Goal: Information Seeking & Learning: Learn about a topic

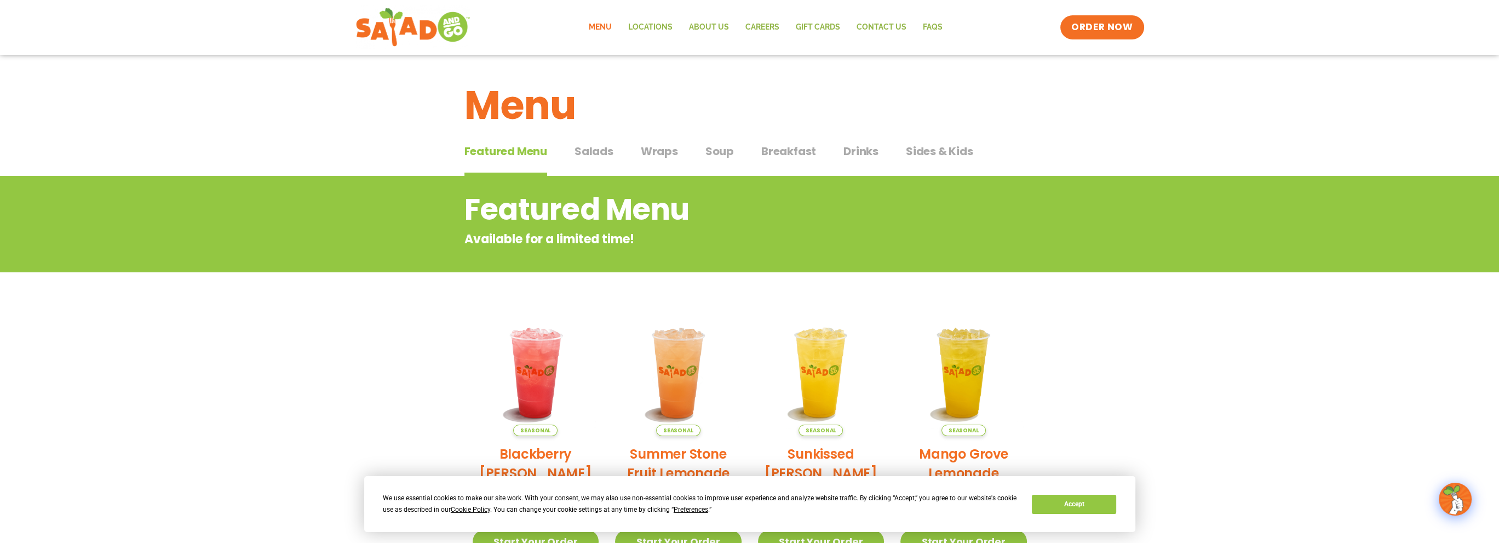
click at [587, 152] on span "Salads" at bounding box center [594, 151] width 39 height 16
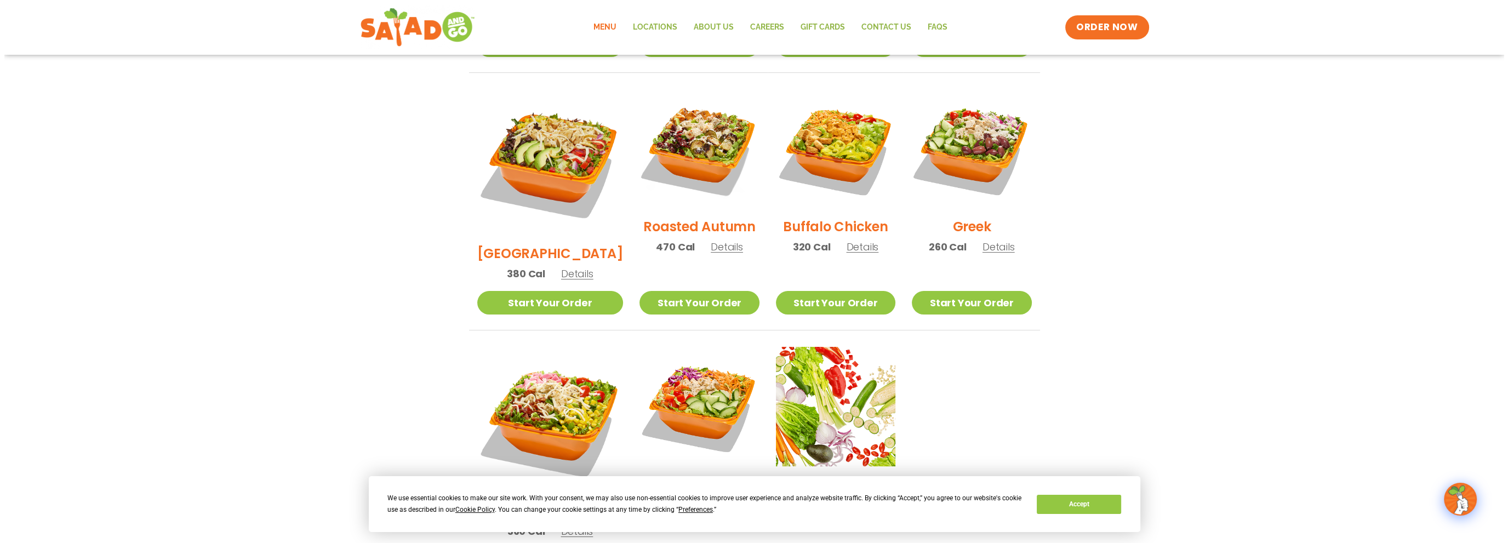
scroll to position [548, 0]
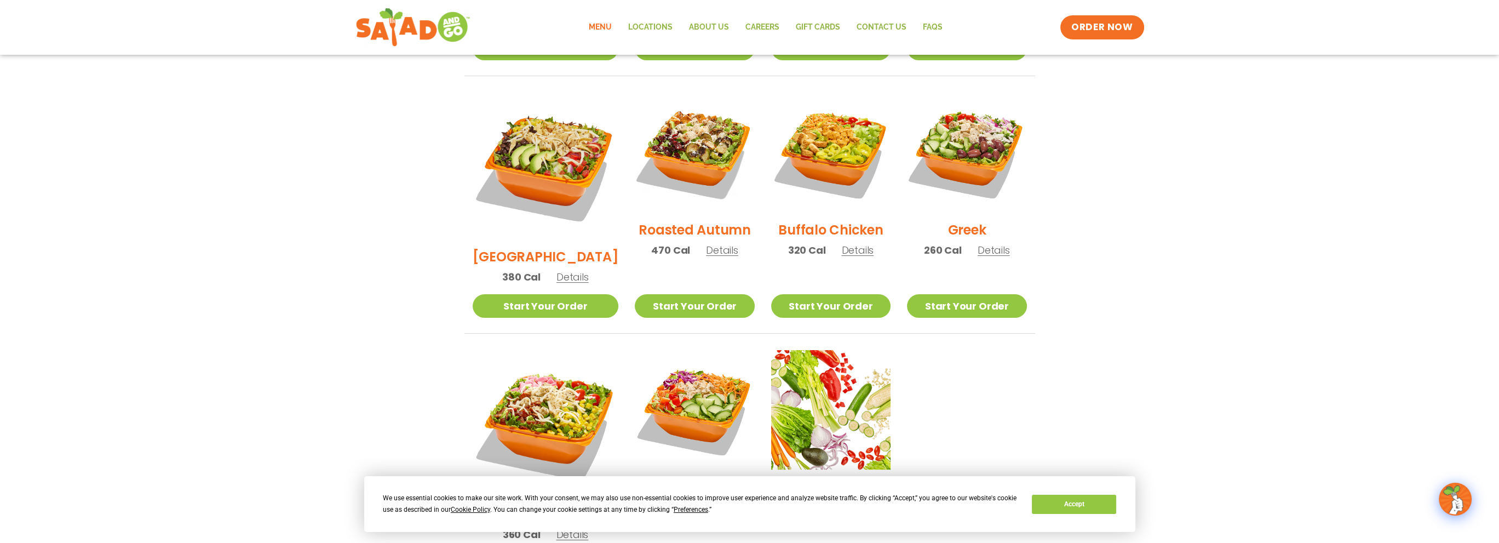
click at [990, 243] on span "Details" at bounding box center [994, 250] width 32 height 14
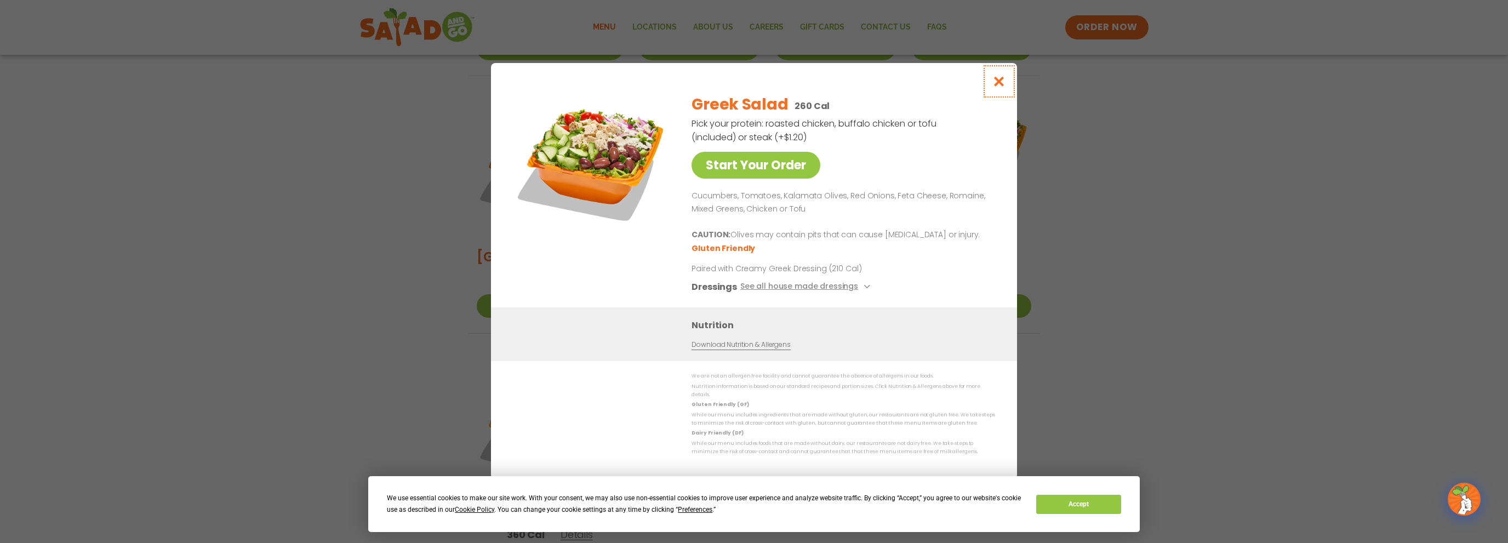
click at [996, 85] on icon "Close modal" at bounding box center [999, 82] width 14 height 12
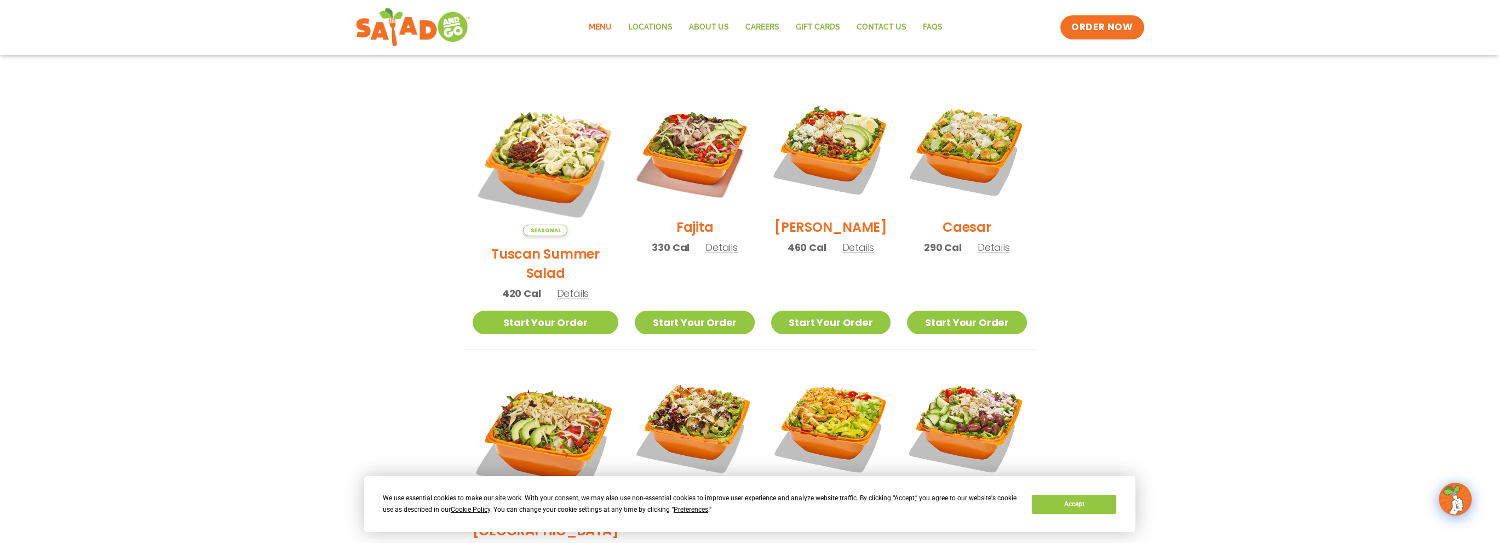
scroll to position [228, 0]
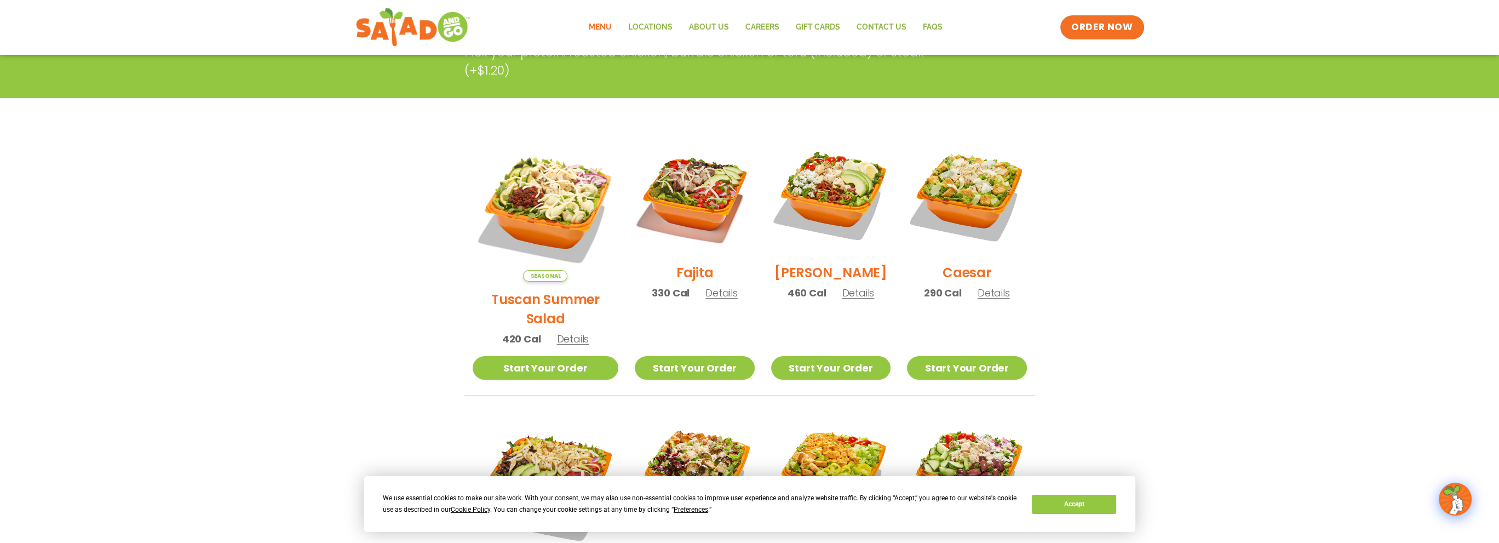
click at [706, 298] on span "Details" at bounding box center [722, 293] width 32 height 14
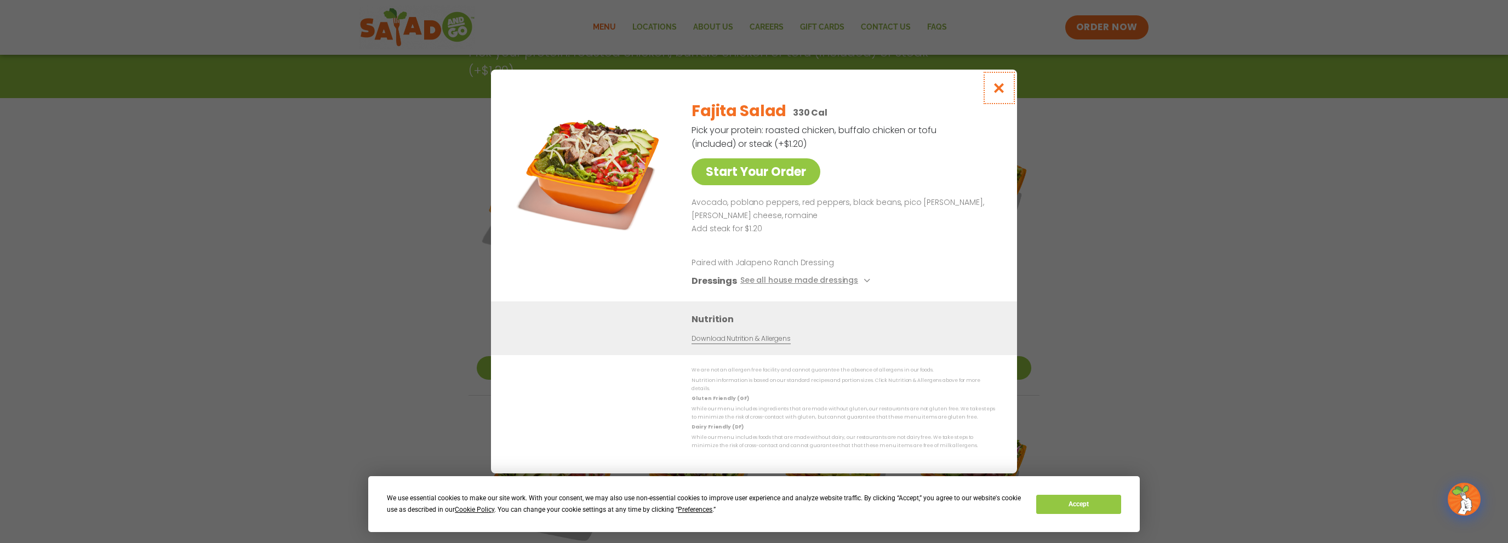
click at [997, 90] on icon "Close modal" at bounding box center [999, 88] width 14 height 12
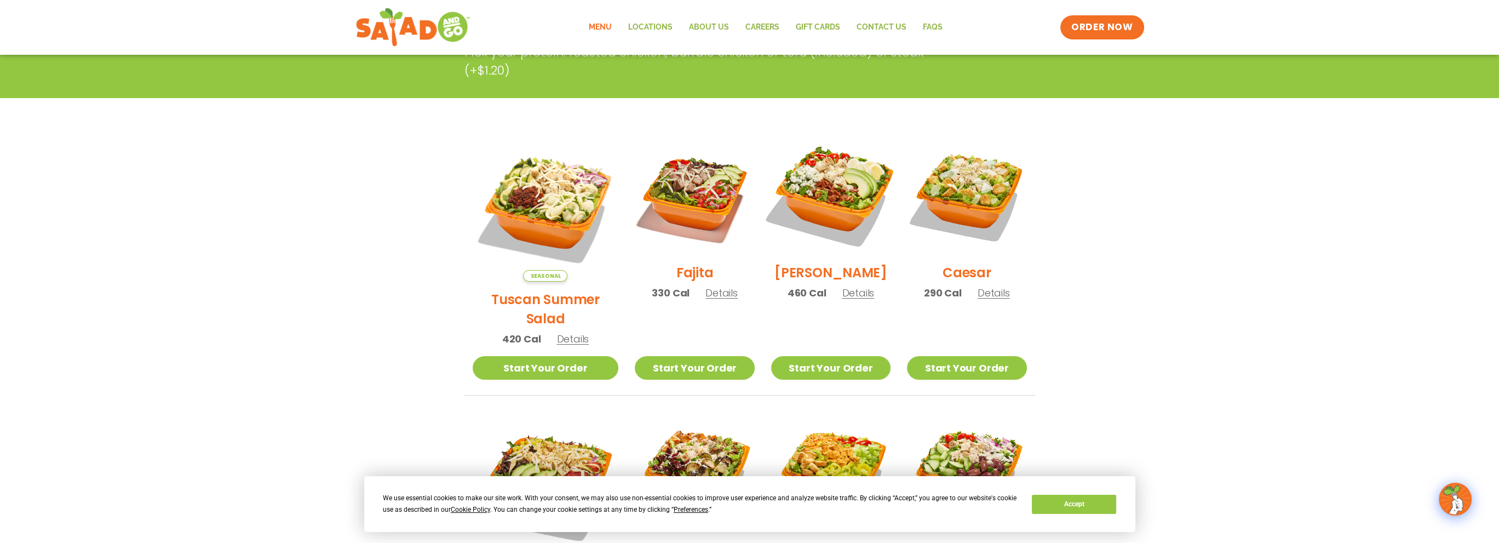
click at [833, 197] on img at bounding box center [831, 195] width 140 height 140
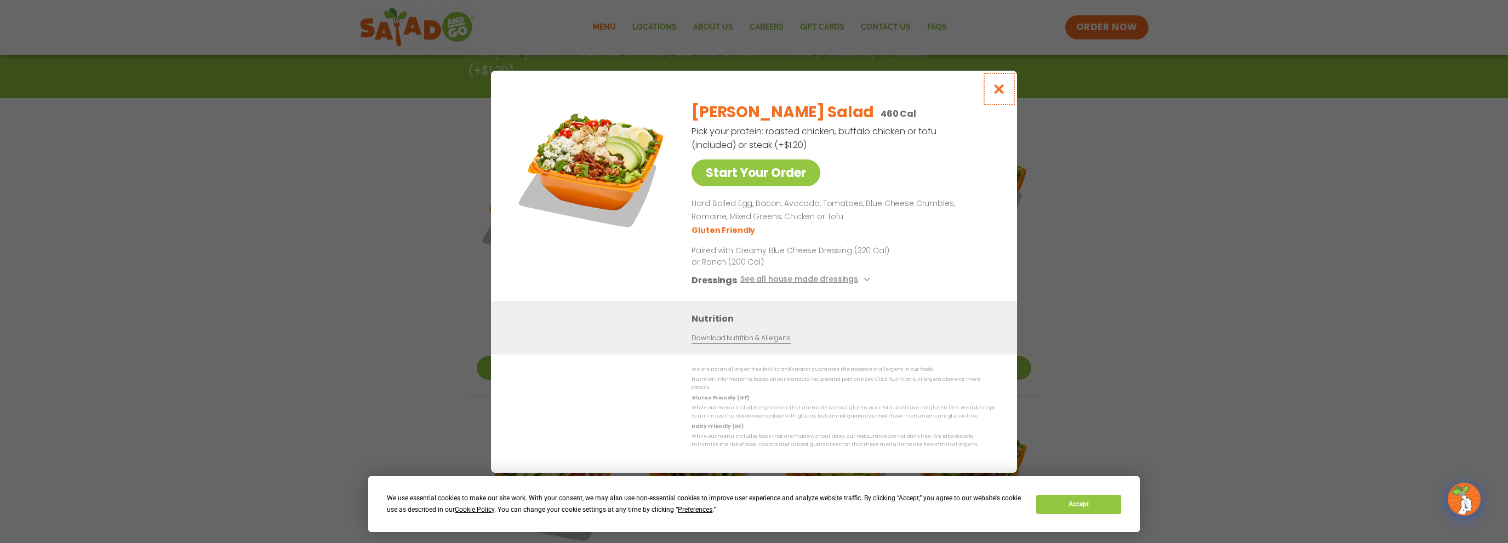
click at [998, 90] on icon "Close modal" at bounding box center [999, 89] width 14 height 12
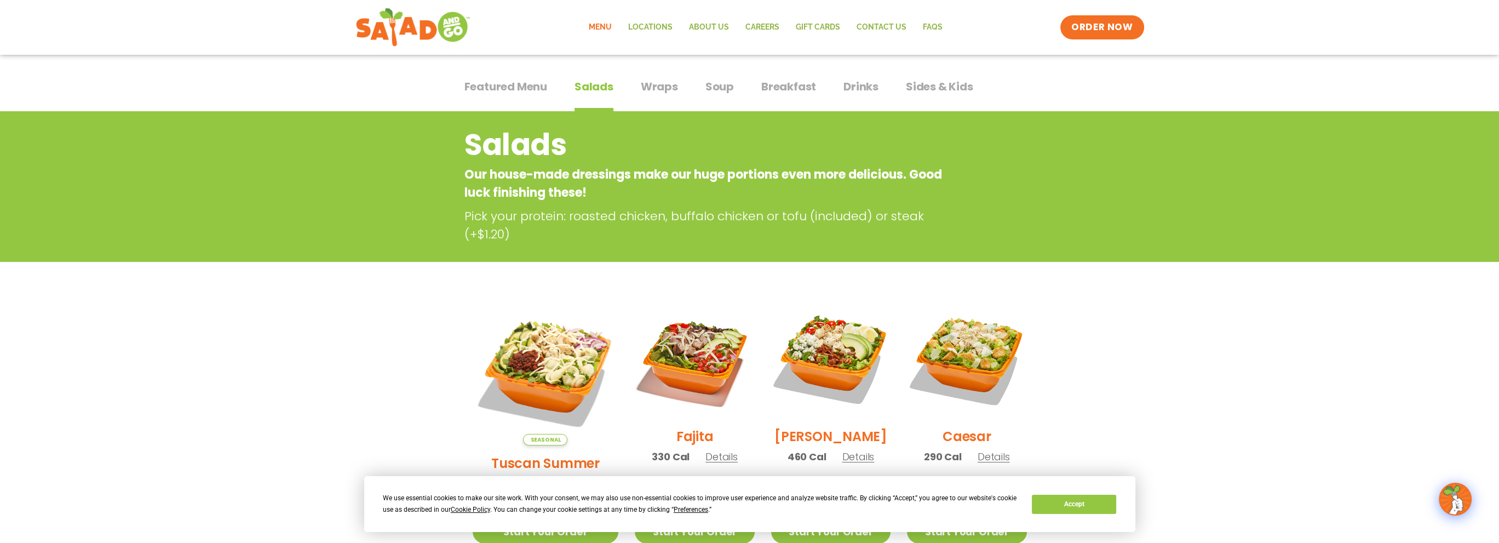
scroll to position [9, 0]
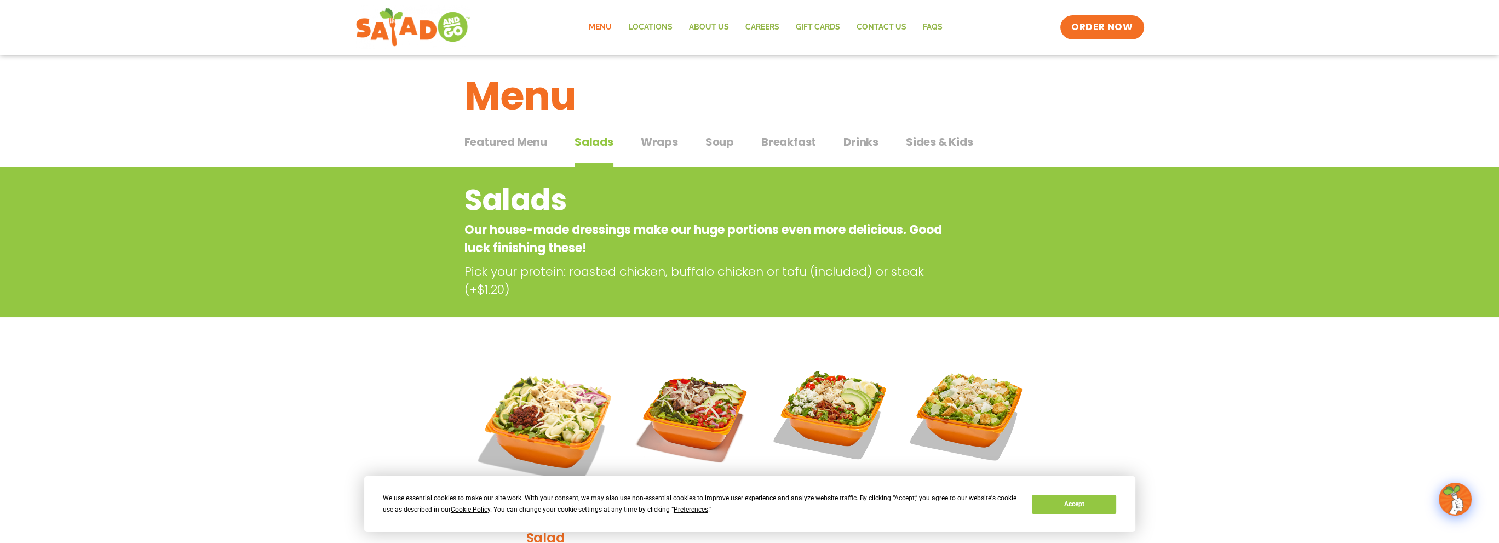
click at [652, 141] on span "Wraps" at bounding box center [659, 142] width 37 height 16
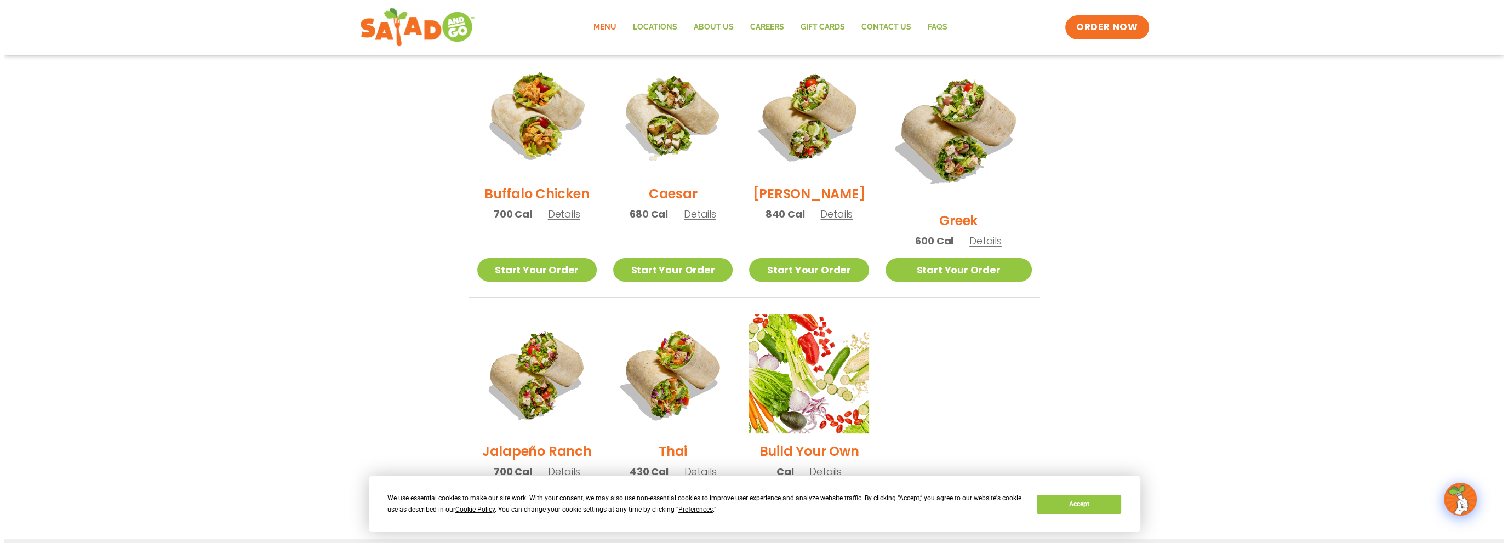
scroll to position [557, 0]
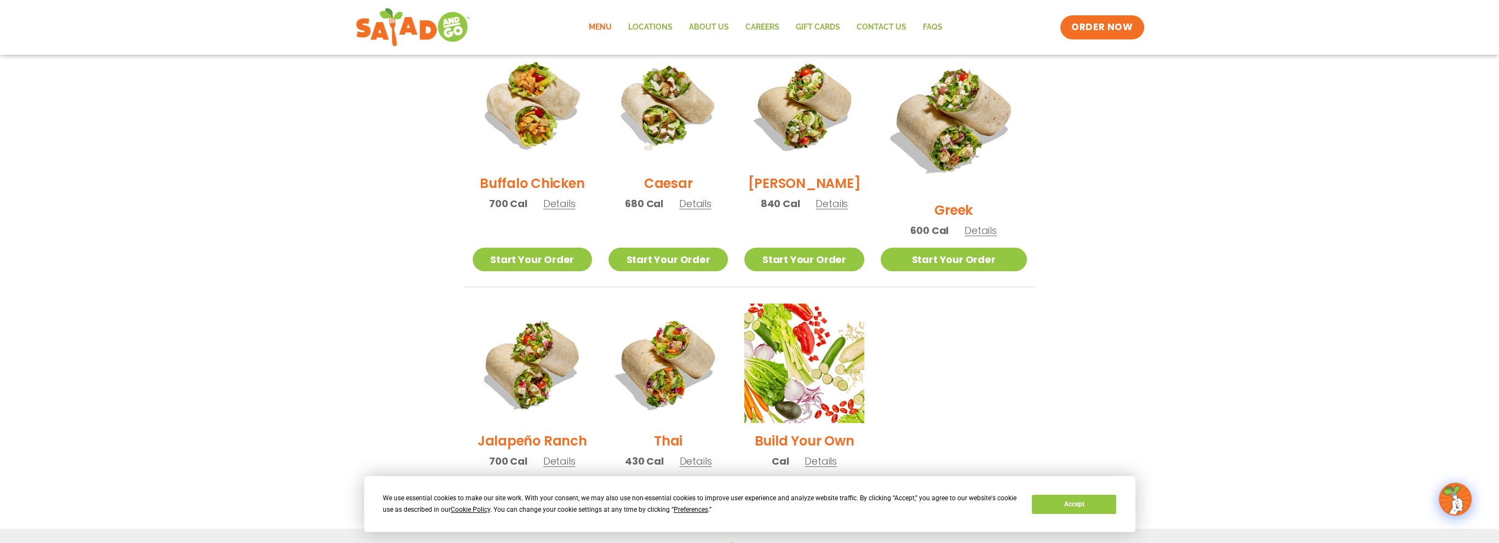
click at [565, 454] on span "Details" at bounding box center [559, 461] width 32 height 14
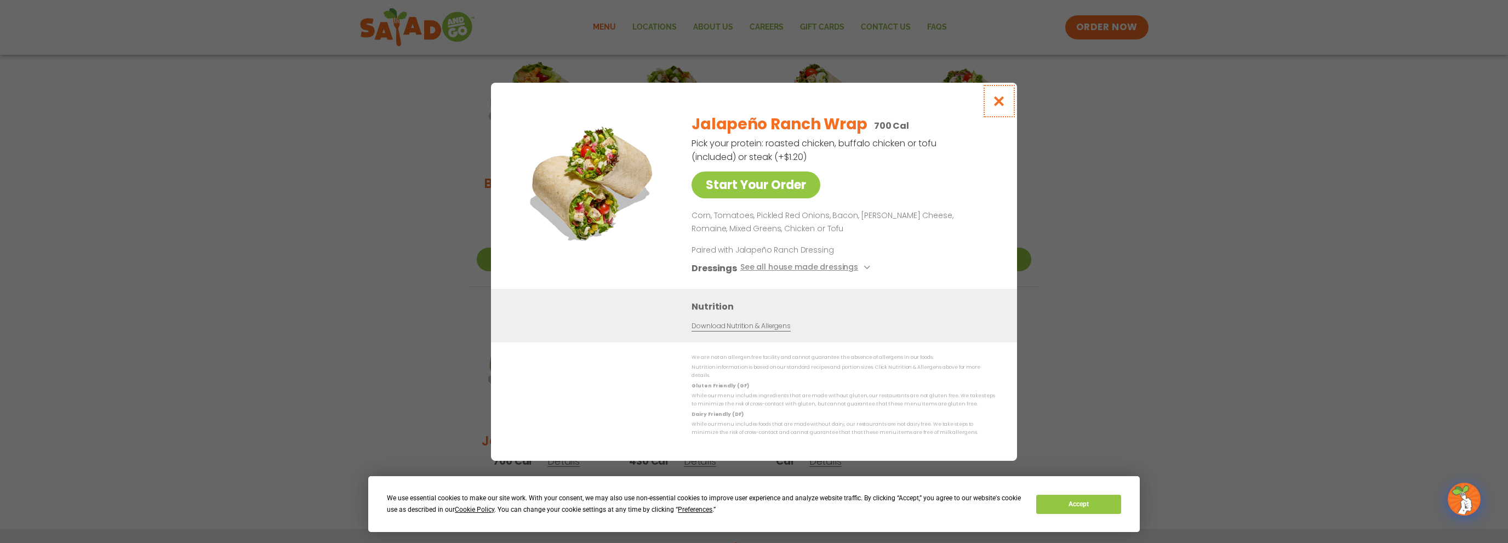
click at [999, 105] on icon "Close modal" at bounding box center [999, 101] width 14 height 12
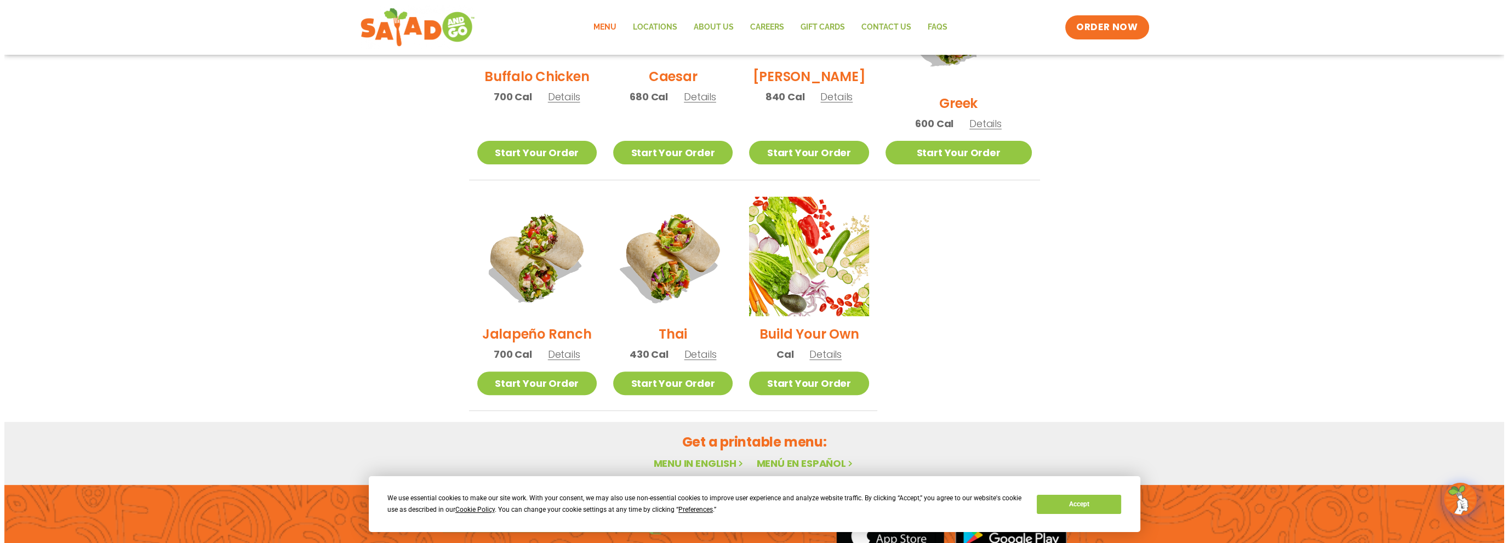
scroll to position [682, 0]
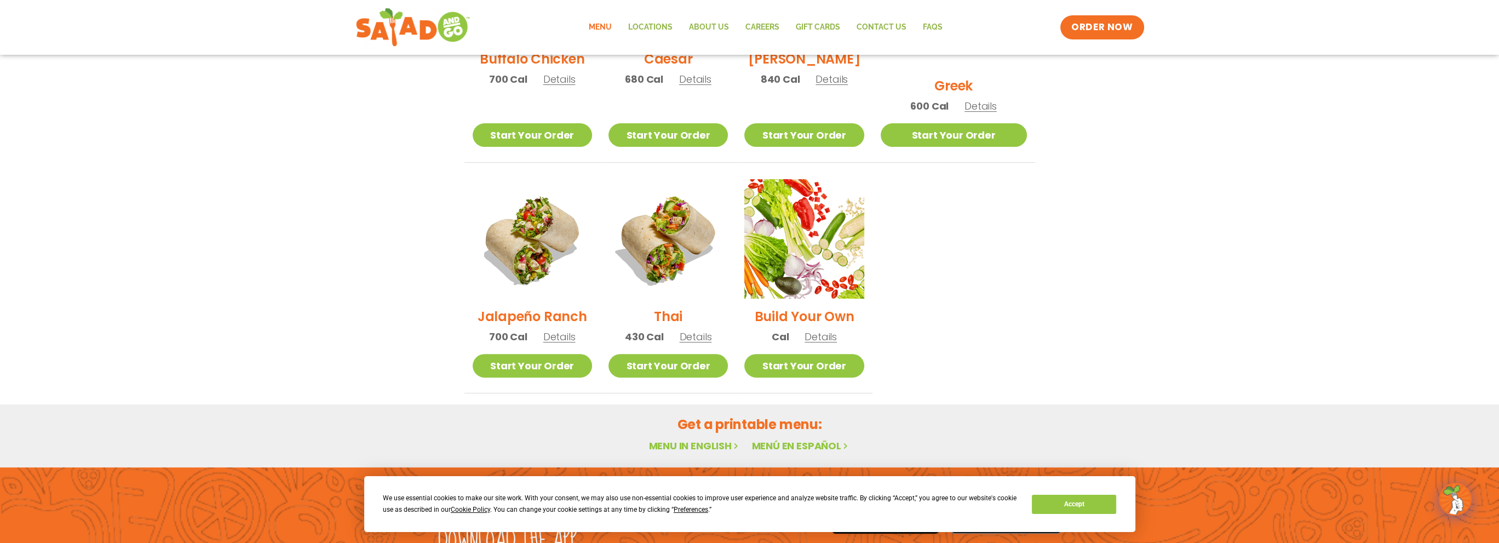
click at [708, 330] on span "Details" at bounding box center [696, 337] width 32 height 14
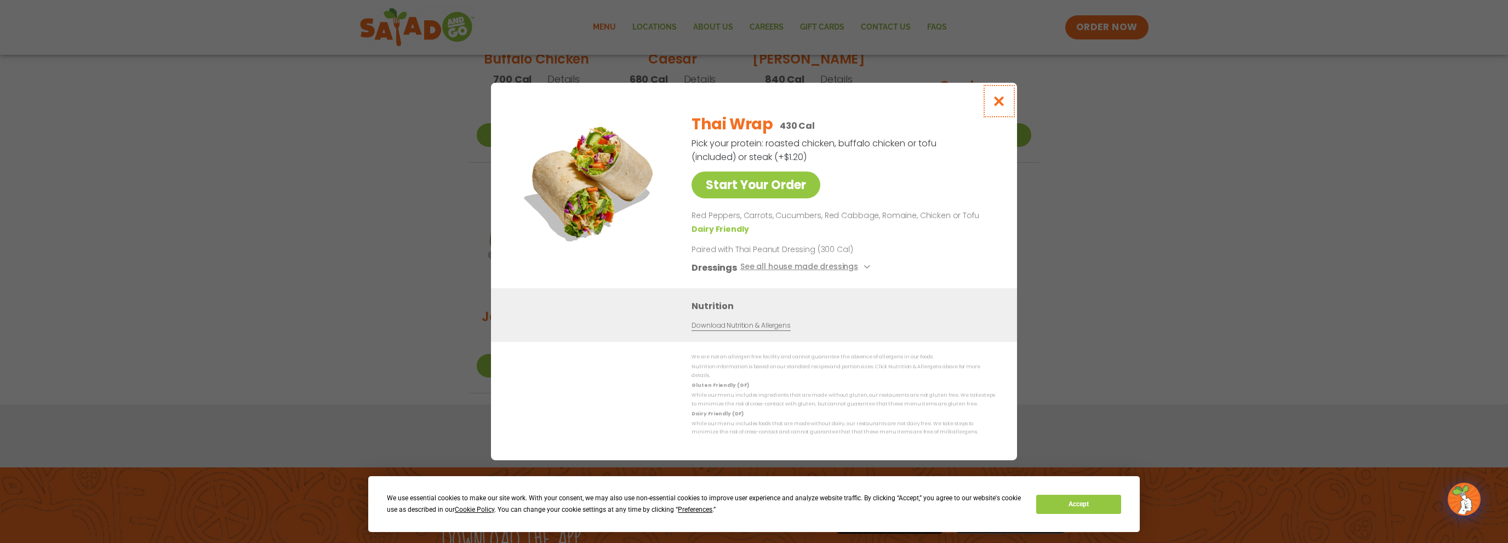
click at [998, 103] on icon "Close modal" at bounding box center [999, 101] width 14 height 12
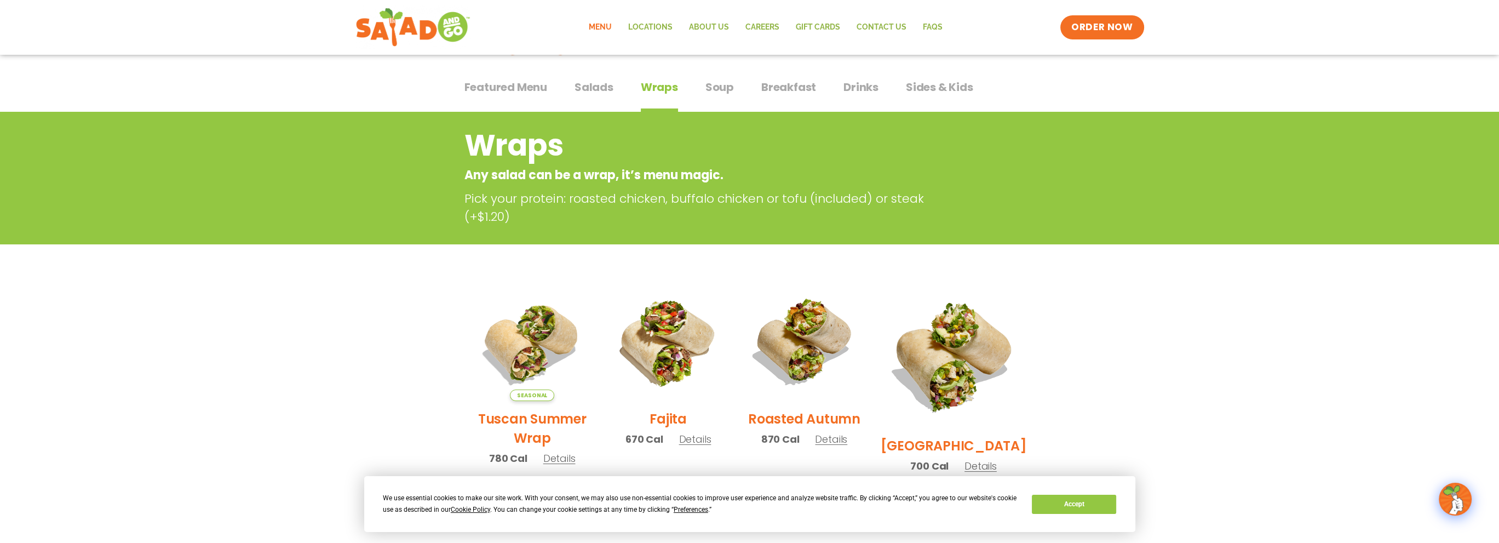
scroll to position [0, 0]
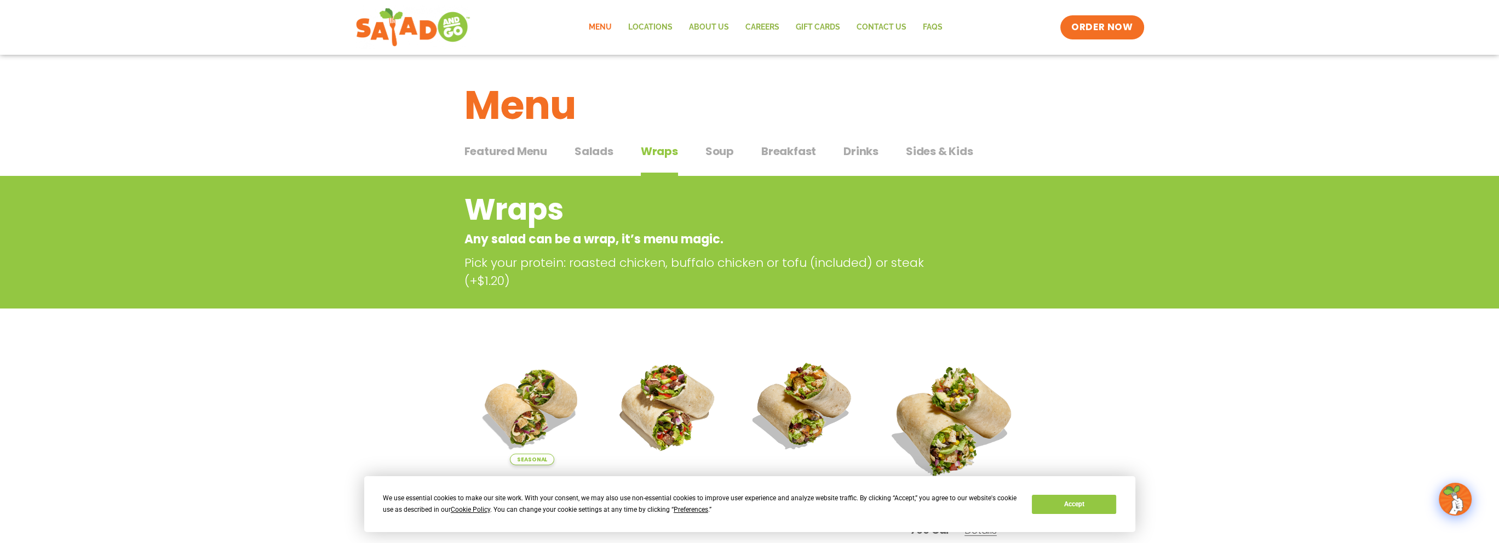
click at [804, 147] on span "Breakfast" at bounding box center [788, 151] width 55 height 16
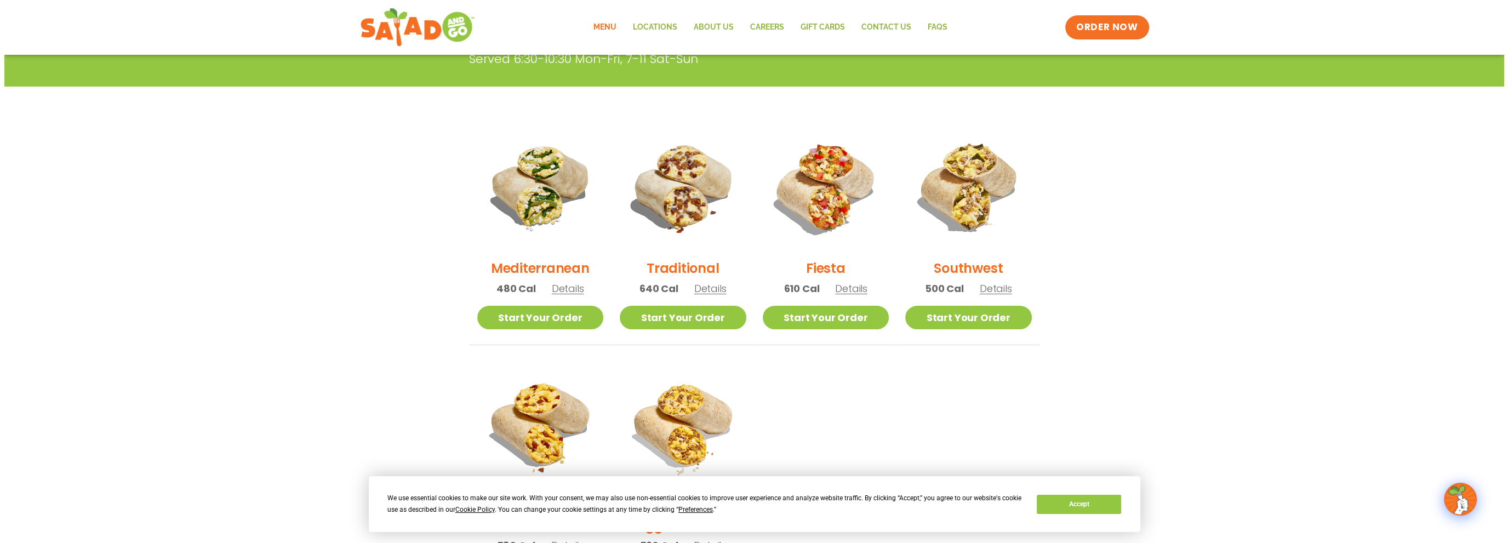
scroll to position [219, 0]
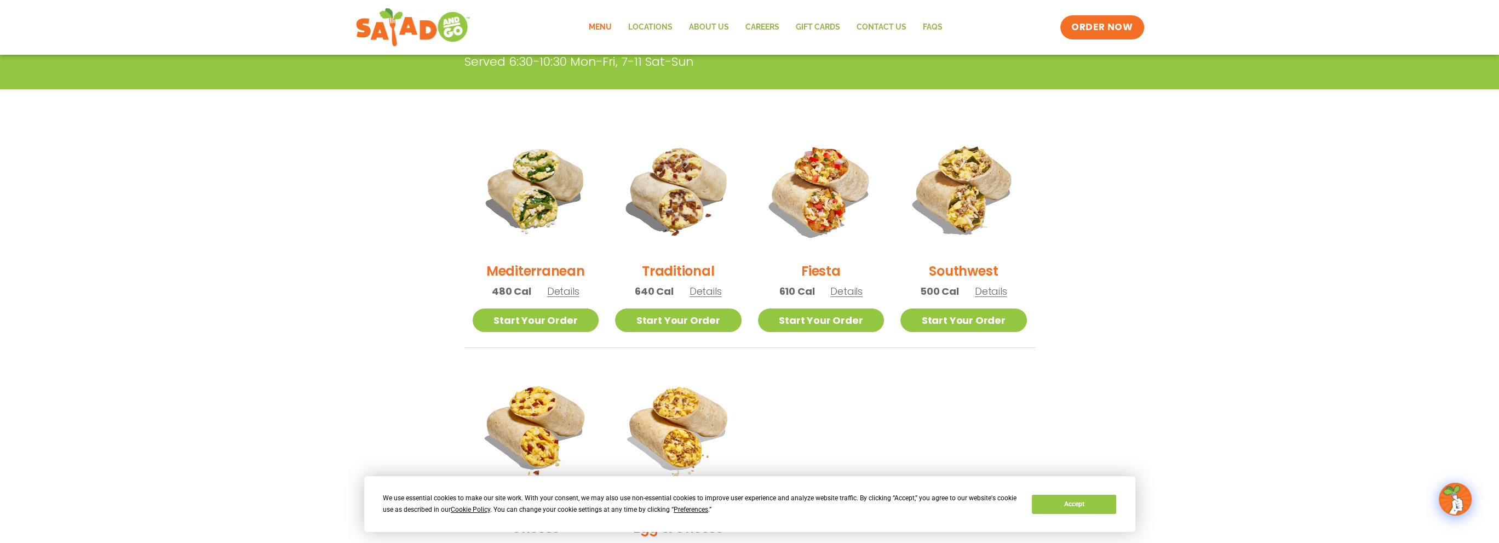
click at [559, 294] on span "Details" at bounding box center [563, 291] width 32 height 14
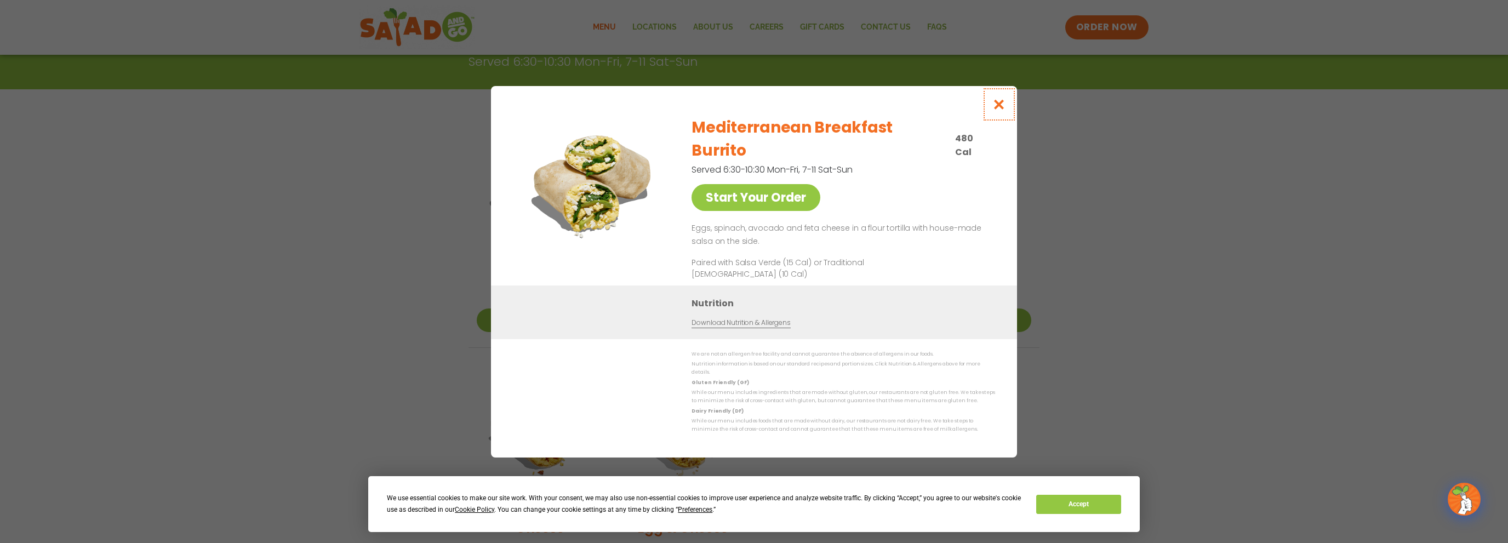
click at [995, 110] on icon "Close modal" at bounding box center [999, 105] width 14 height 12
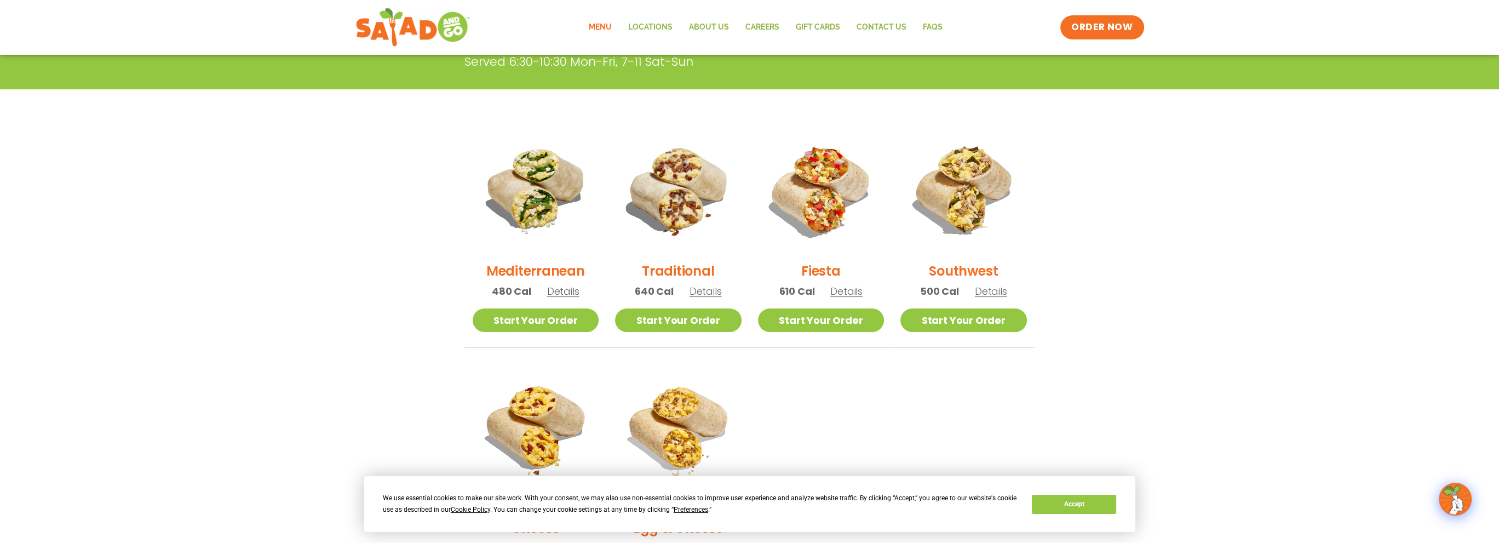
click at [712, 289] on span "Details" at bounding box center [706, 291] width 32 height 14
